Goal: Check status: Check status

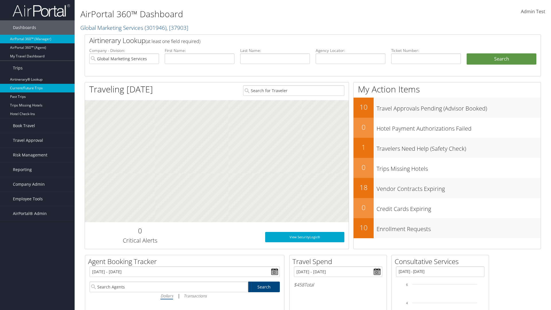
click at [37, 88] on link "Current/Future Trips" at bounding box center [37, 88] width 75 height 9
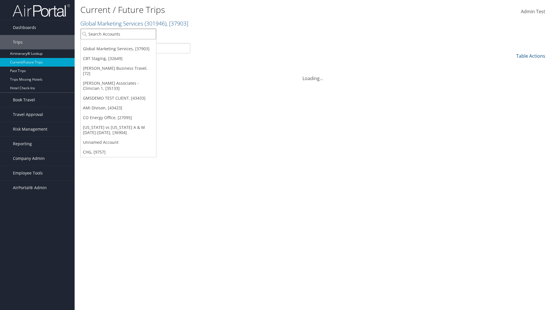
click at [118, 34] on input "search" at bounding box center [119, 34] width 76 height 11
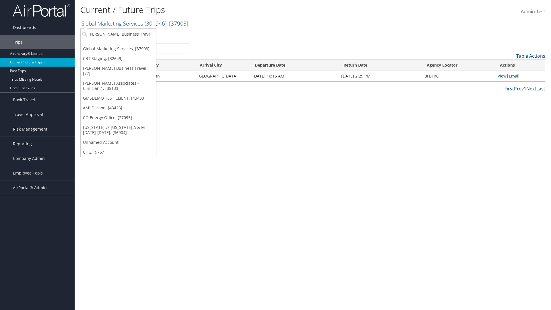
type input "[PERSON_NAME] Business Travel"
click at [126, 45] on div "Christopherson Business Travel (C10001), [72]" at bounding box center [127, 44] width 98 height 5
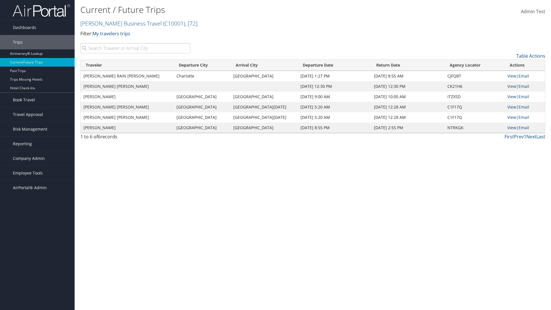
click at [135, 48] on input "search" at bounding box center [135, 48] width 110 height 10
type input "[PERSON_NAME]"
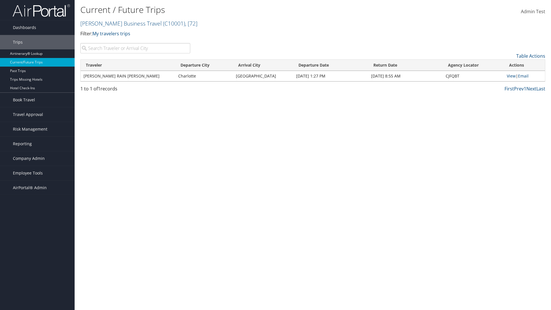
click at [135, 48] on input "search" at bounding box center [135, 48] width 110 height 10
type input "[GEOGRAPHIC_DATA]"
